Goal: Navigation & Orientation: Find specific page/section

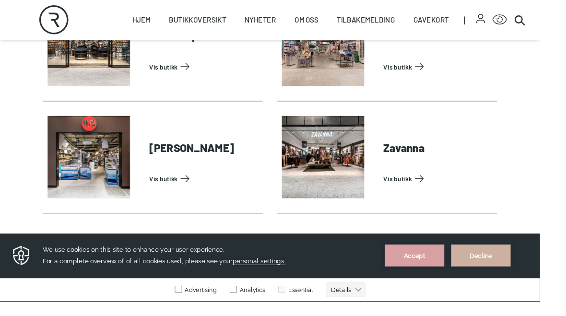
scroll to position [3026, 0]
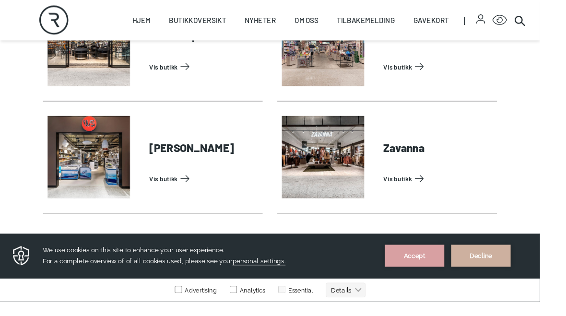
click at [0, 0] on link "Butikker" at bounding box center [0, 0] width 0 height 0
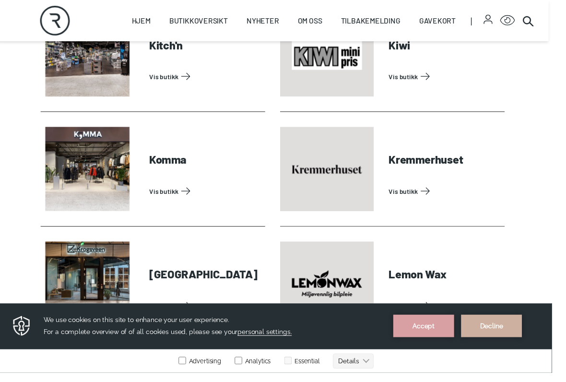
scroll to position [1394, 3]
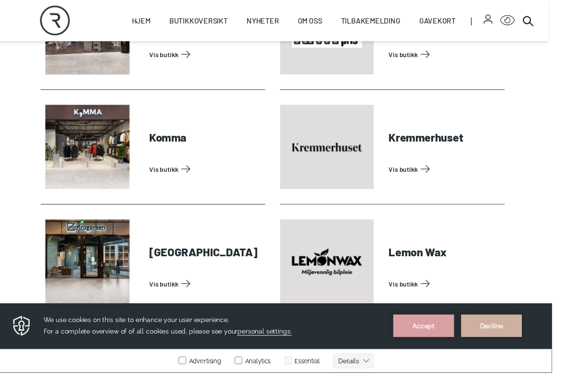
click at [171, 175] on link "Vis butikk" at bounding box center [210, 173] width 115 height 15
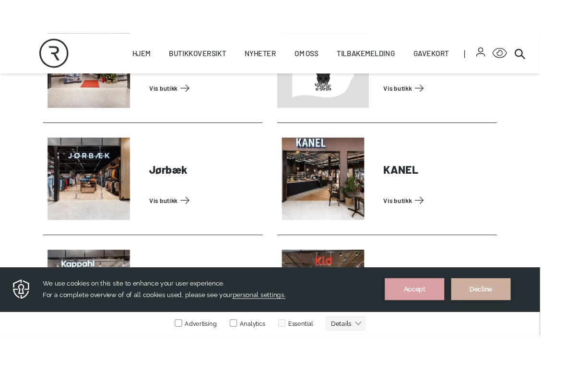
scroll to position [1039, 0]
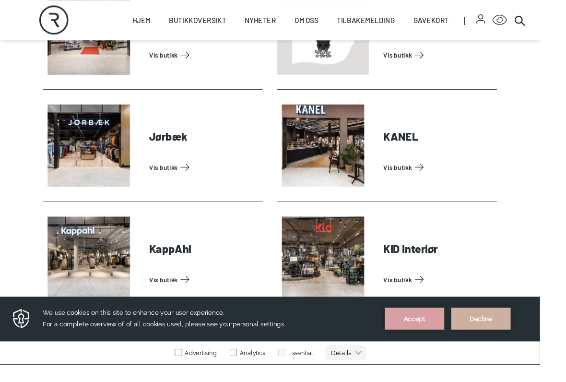
click at [432, 177] on link "Vis butikk" at bounding box center [459, 175] width 115 height 15
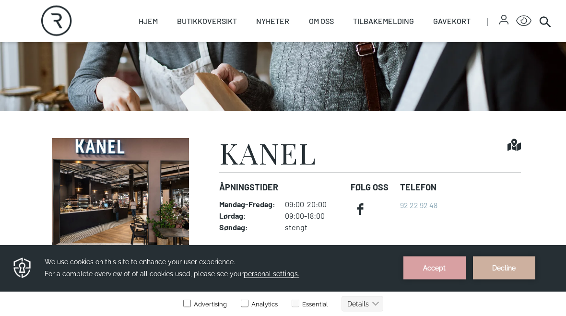
scroll to position [142, 0]
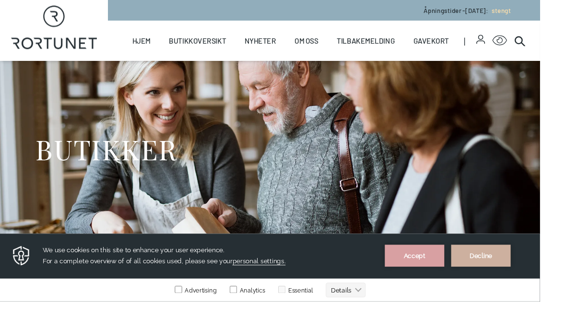
click at [448, 38] on link "Gavekort" at bounding box center [451, 43] width 37 height 42
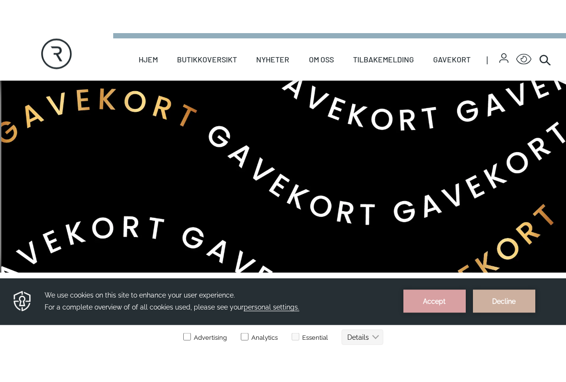
scroll to position [17, 0]
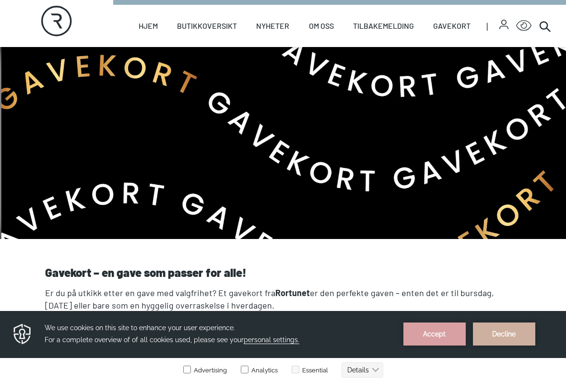
click at [0, 0] on link "Butikker" at bounding box center [0, 0] width 0 height 0
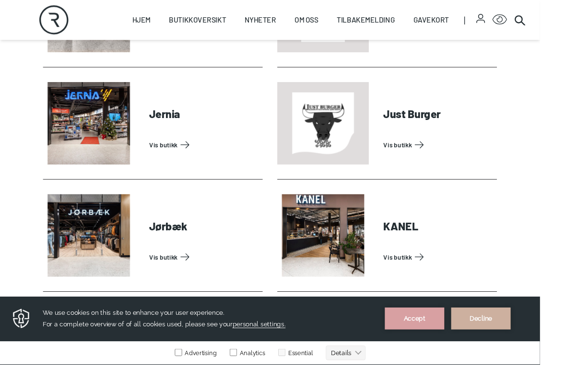
scroll to position [945, 0]
click at [174, 262] on link "Vis butikk" at bounding box center [213, 269] width 115 height 15
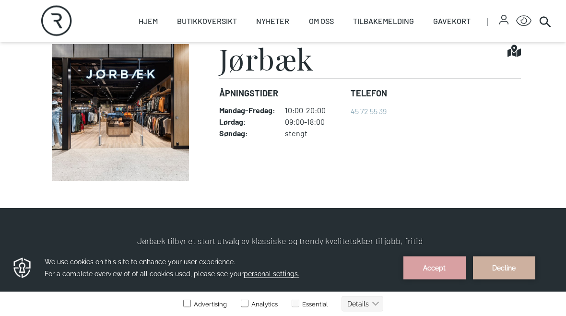
scroll to position [214, 0]
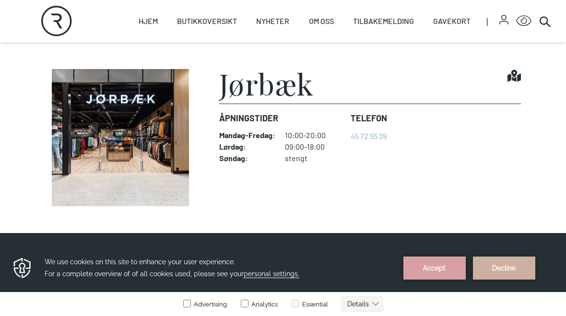
click at [125, 126] on img at bounding box center [120, 137] width 151 height 137
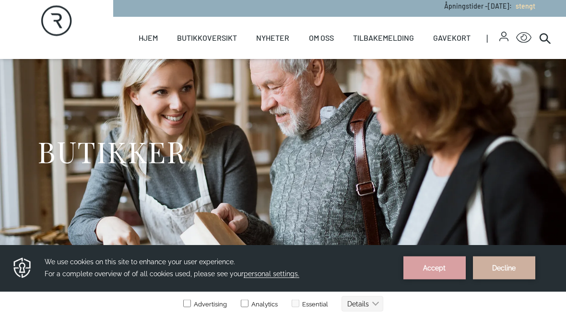
scroll to position [0, 0]
